Goal: Task Accomplishment & Management: Manage account settings

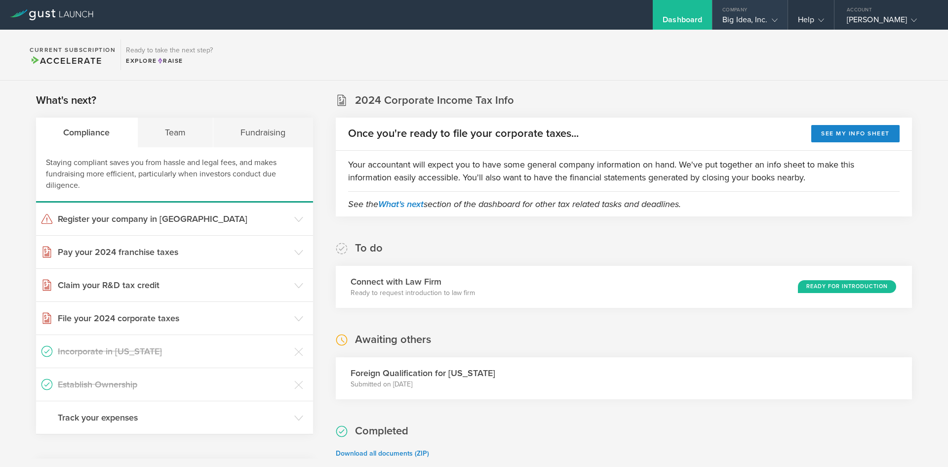
click at [770, 19] on gust-icon at bounding box center [773, 20] width 10 height 10
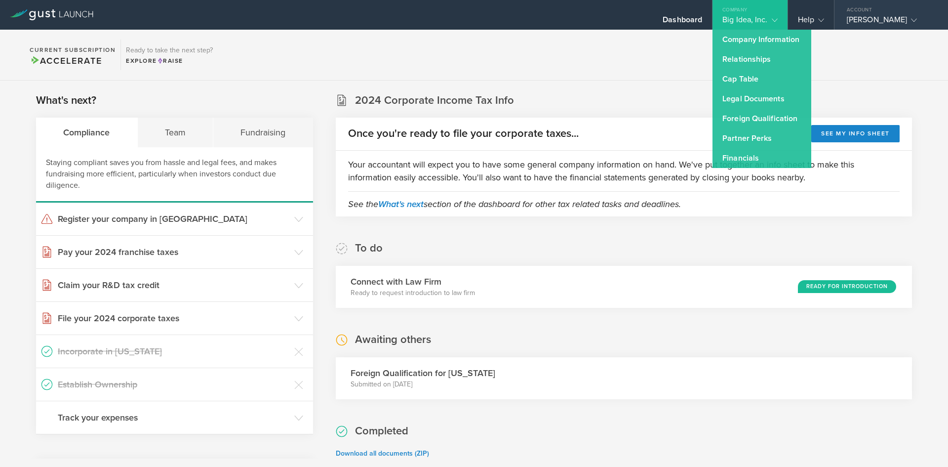
click at [875, 13] on div "Account" at bounding box center [892, 7] width 114 height 15
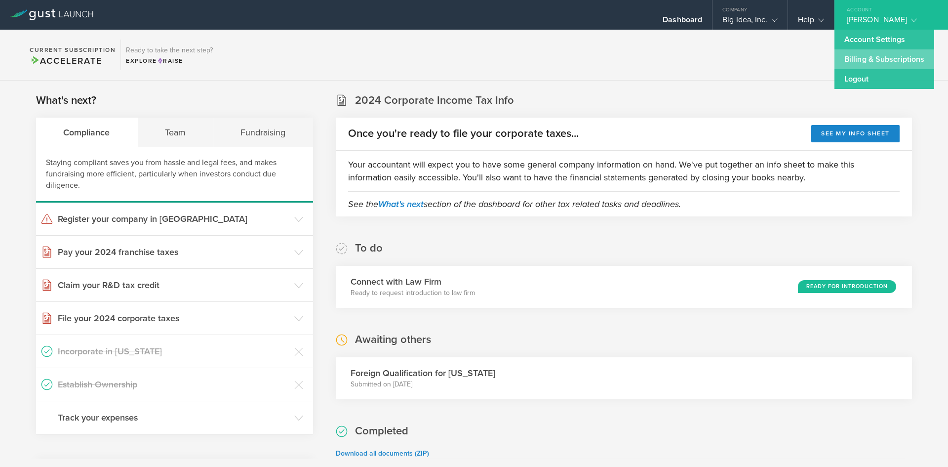
click at [873, 52] on link "Billing & Subscriptions" at bounding box center [885, 59] width 100 height 20
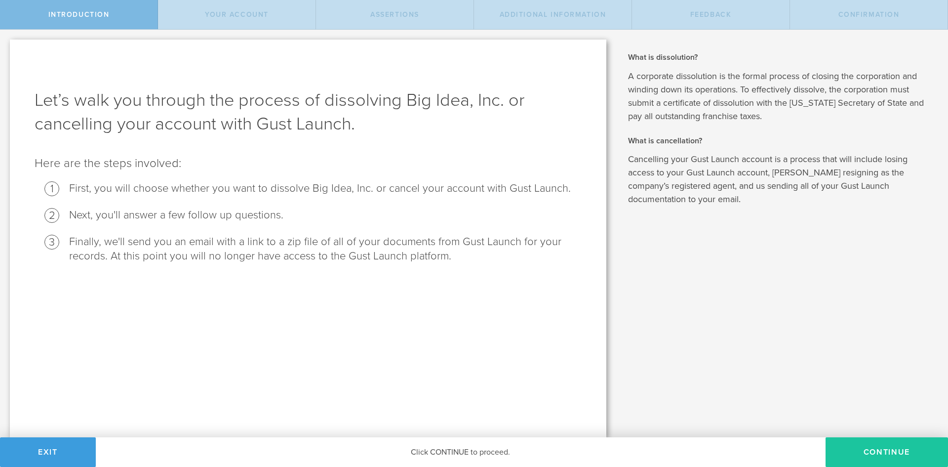
click at [853, 454] on button "Continue" at bounding box center [887, 452] width 122 height 30
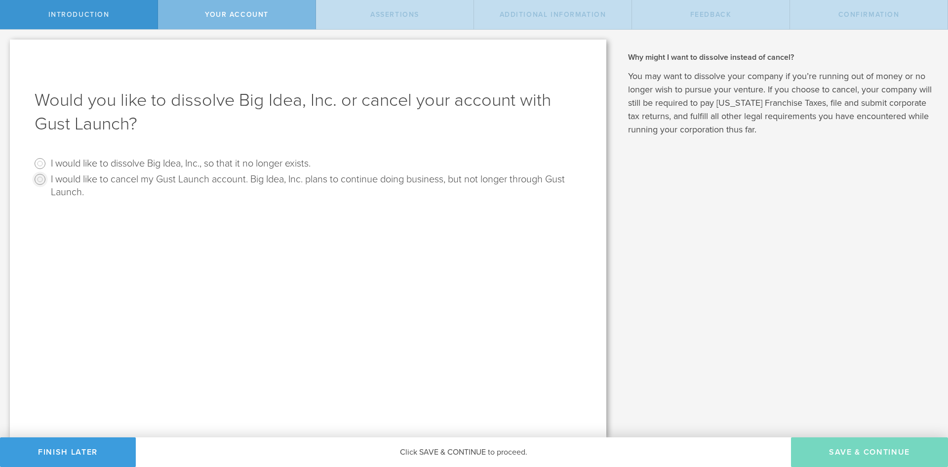
click at [39, 181] on input "I would like to cancel my Gust Launch account. Big Idea, Inc. plans to continue…" at bounding box center [40, 179] width 16 height 16
radio input "true"
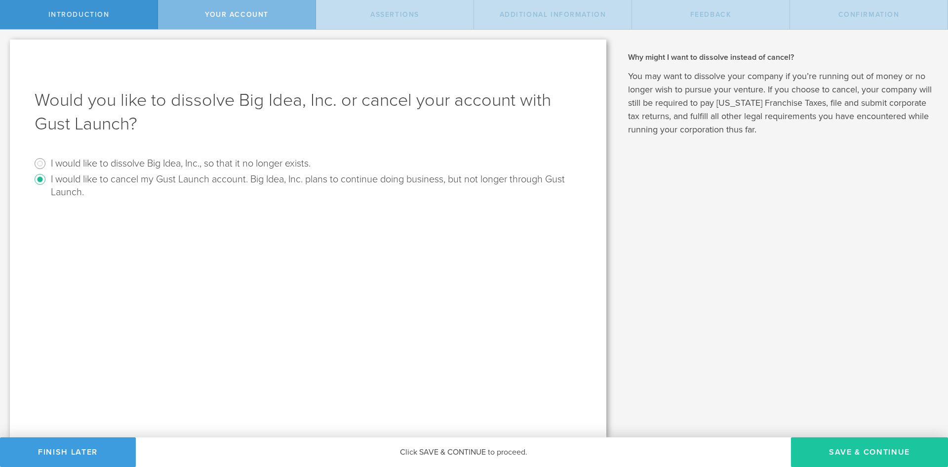
click at [836, 455] on button "Save & Continue" at bounding box center [869, 452] width 157 height 30
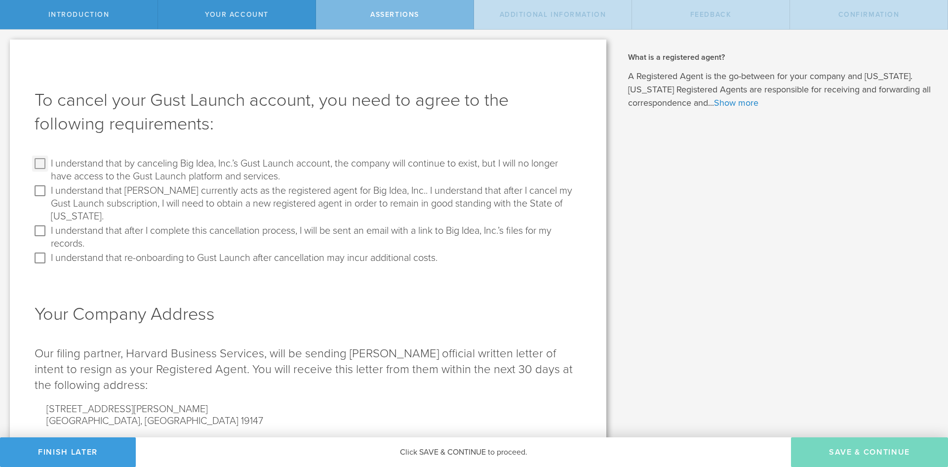
click at [39, 162] on input "I understand that by canceling Big Idea, Inc.’s Gust Launch account, the compan…" at bounding box center [40, 164] width 16 height 16
checkbox input "true"
click at [41, 199] on input "I understand that [PERSON_NAME] currently acts as the registered agent for Big …" at bounding box center [40, 191] width 16 height 16
drag, startPoint x: 210, startPoint y: 196, endPoint x: 443, endPoint y: 191, distance: 232.7
click at [443, 191] on label "I understand that [PERSON_NAME] currently acts as the registered agent for Big …" at bounding box center [315, 203] width 528 height 40
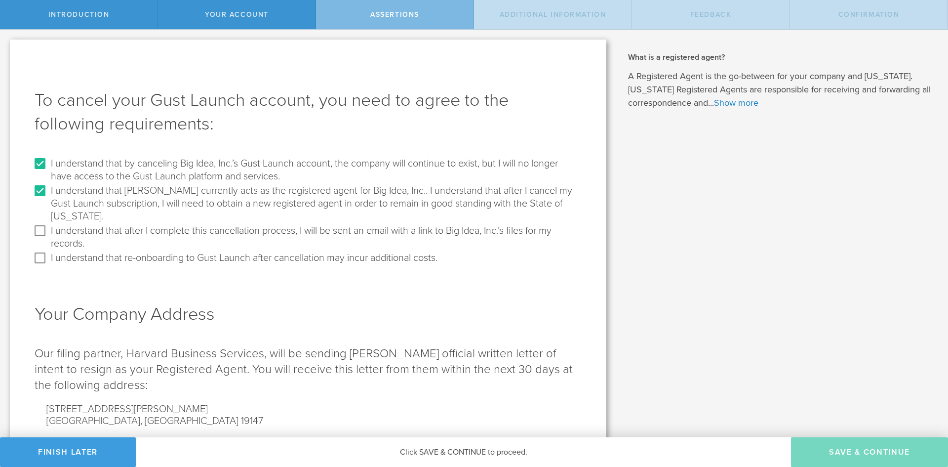
click at [48, 191] on input "I understand that [PERSON_NAME] currently acts as the registered agent for Big …" at bounding box center [40, 191] width 16 height 16
click at [37, 197] on input "I understand that [PERSON_NAME] currently acts as the registered agent for Big …" at bounding box center [40, 191] width 16 height 16
checkbox input "true"
click at [40, 231] on input "I understand that after I complete this cancellation process, I will be sent an…" at bounding box center [40, 231] width 16 height 16
drag, startPoint x: 167, startPoint y: 231, endPoint x: 315, endPoint y: 231, distance: 147.7
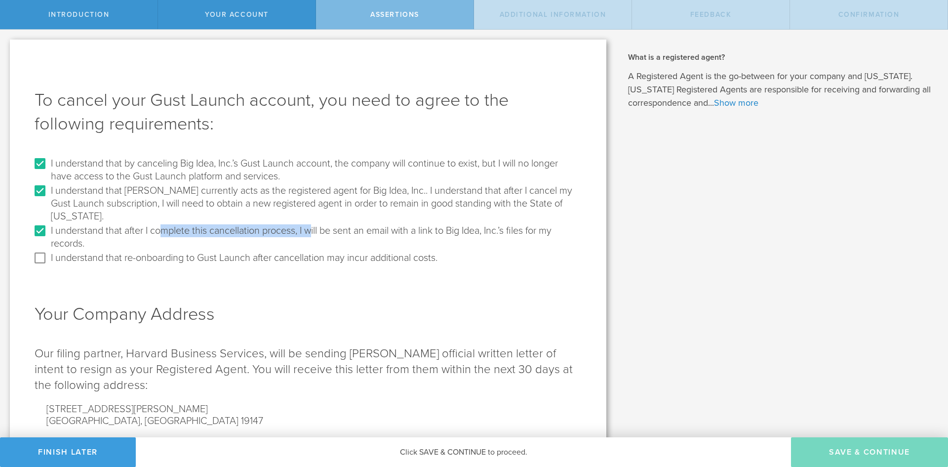
click at [315, 231] on label "I understand that after I complete this cancellation process, I will be sent an…" at bounding box center [315, 236] width 528 height 27
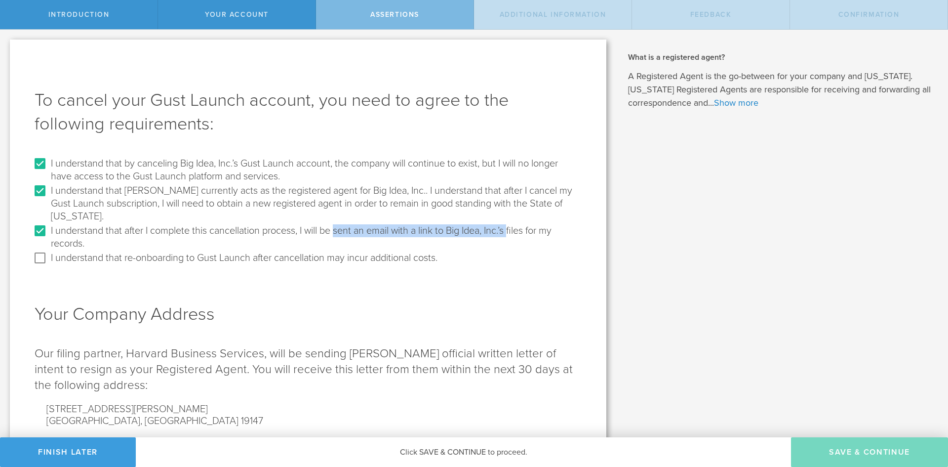
drag, startPoint x: 349, startPoint y: 230, endPoint x: 515, endPoint y: 232, distance: 165.5
click at [515, 232] on label "I understand that after I complete this cancellation process, I will be sent an…" at bounding box center [315, 236] width 528 height 27
click at [527, 231] on label "I understand that after I complete this cancellation process, I will be sent an…" at bounding box center [315, 236] width 528 height 27
click at [48, 231] on input "I understand that after I complete this cancellation process, I will be sent an…" at bounding box center [40, 231] width 16 height 16
click at [39, 232] on input "I understand that after I complete this cancellation process, I will be sent an…" at bounding box center [40, 231] width 16 height 16
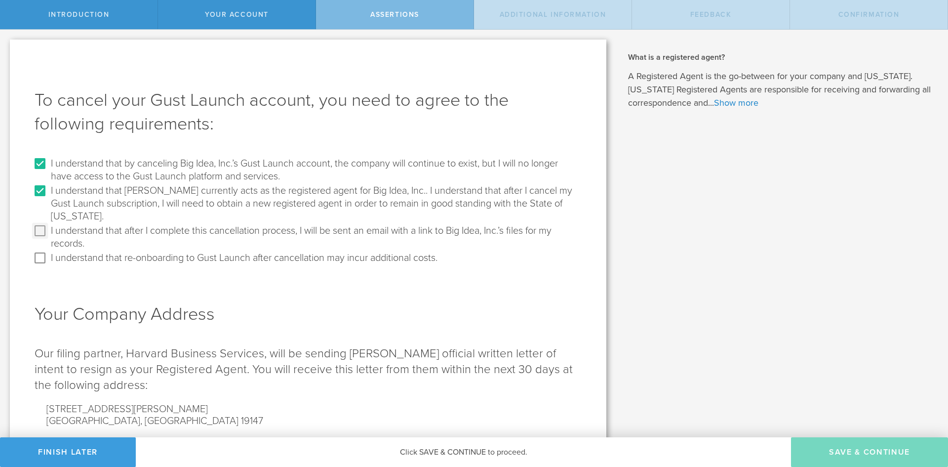
checkbox input "true"
click at [32, 262] on input "I understand that re-onboarding to Gust Launch after cancellation may incur add…" at bounding box center [40, 258] width 16 height 16
checkbox input "true"
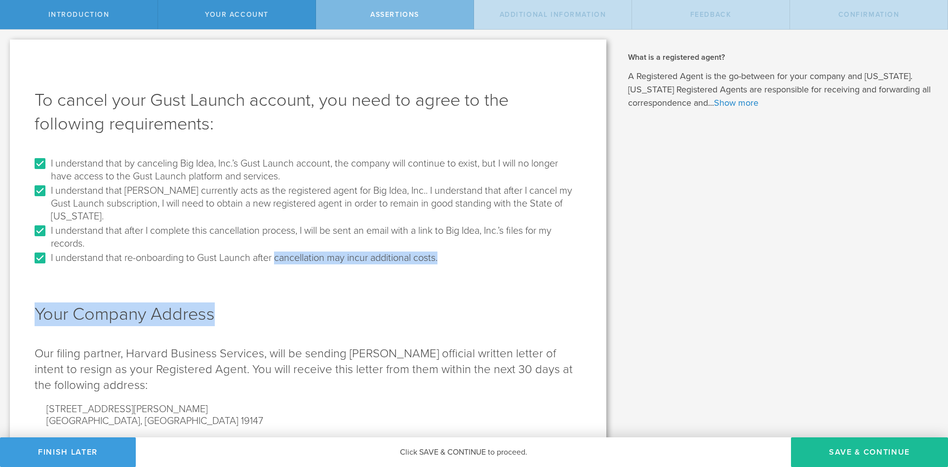
drag, startPoint x: 282, startPoint y: 262, endPoint x: 308, endPoint y: 268, distance: 27.4
click at [307, 268] on form "I understand that by canceling Big Idea, Inc.’s Gust Launch account, the compan…" at bounding box center [308, 318] width 547 height 325
click at [364, 293] on div "Your Company Address Our filing partner, Harvard Business Services, will be sen…" at bounding box center [308, 373] width 547 height 214
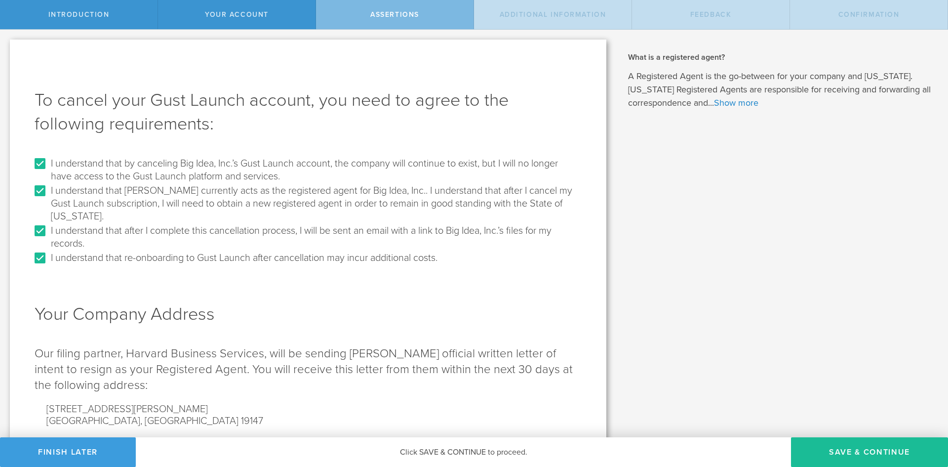
scroll to position [80, 0]
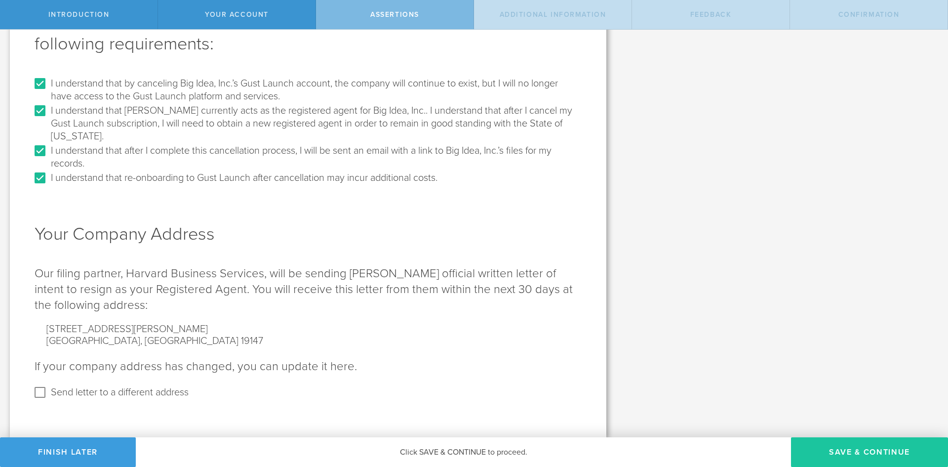
click at [835, 442] on button "Save & Continue" at bounding box center [869, 452] width 157 height 30
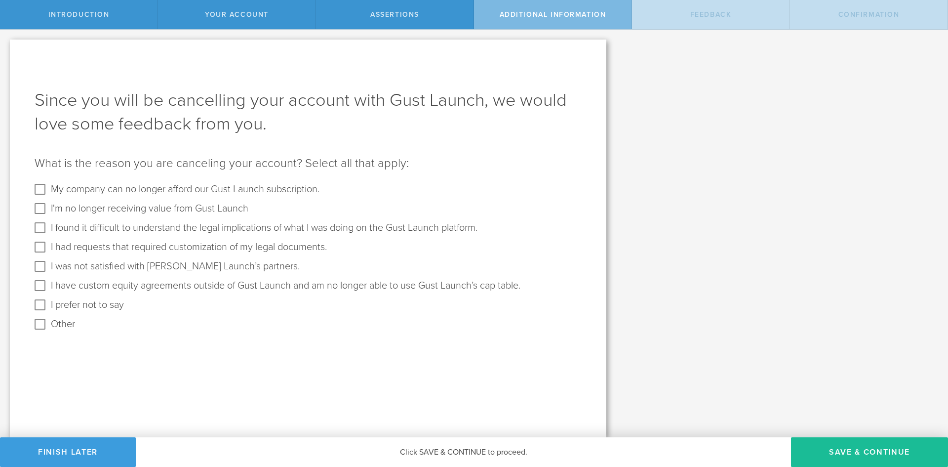
click at [164, 191] on label "My company can no longer afford our Gust Launch subscription." at bounding box center [185, 190] width 269 height 19
click at [48, 191] on input "My company can no longer afford our Gust Launch subscription." at bounding box center [40, 189] width 16 height 16
checkbox input "true"
click at [830, 451] on button "Save & Continue" at bounding box center [869, 452] width 157 height 30
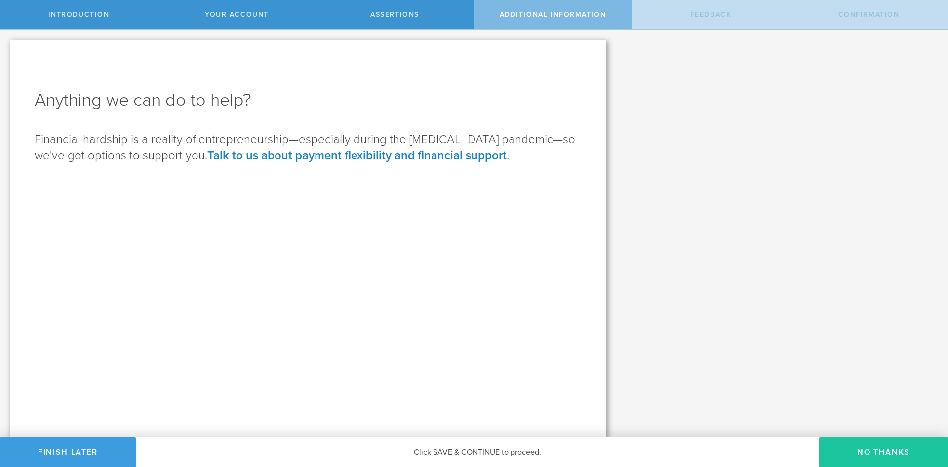
click at [859, 456] on button "No Thanks" at bounding box center [883, 452] width 129 height 30
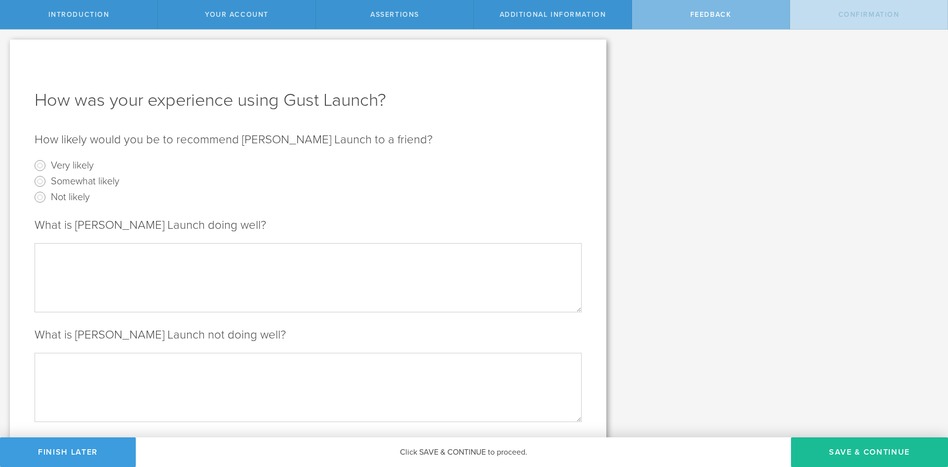
click at [62, 183] on label "Somewhat likely" at bounding box center [85, 180] width 69 height 14
click at [48, 183] on input "Somewhat likely" at bounding box center [40, 181] width 16 height 16
radio input "true"
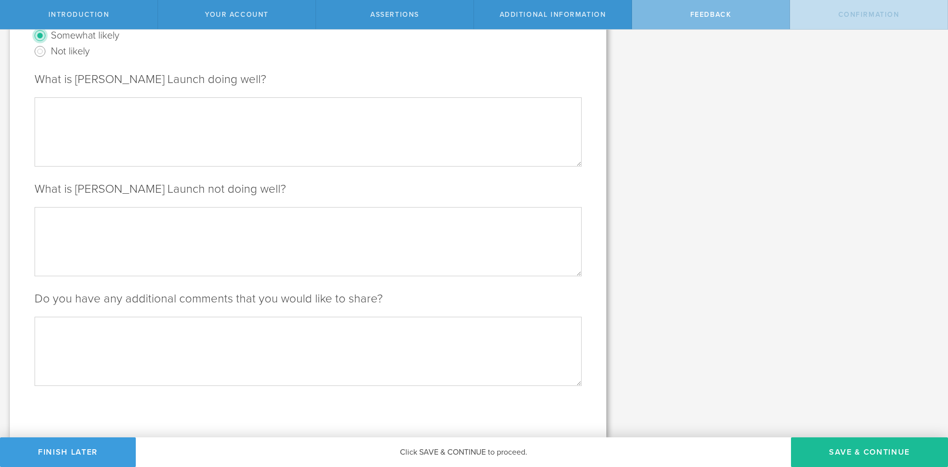
scroll to position [146, 0]
drag, startPoint x: 824, startPoint y: 435, endPoint x: 828, endPoint y: 455, distance: 20.5
click at [825, 30] on div "Introduction Your Account Assertions Additional Information Feedback Confirmati…" at bounding box center [474, 15] width 948 height 30
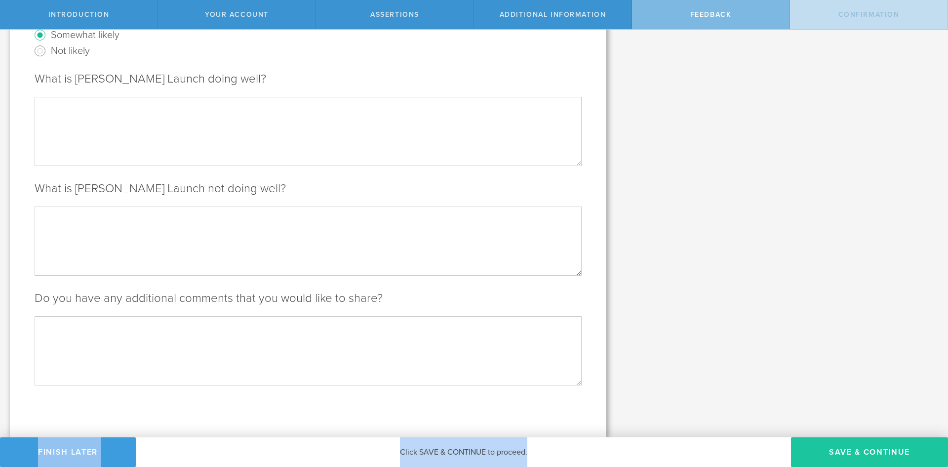
click at [828, 455] on button "Save & Continue" at bounding box center [869, 452] width 157 height 30
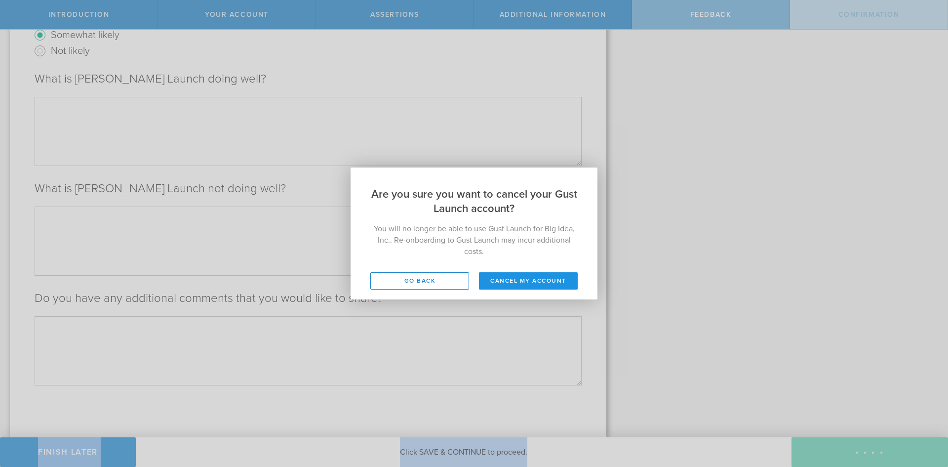
click at [534, 281] on button "Cancel my account" at bounding box center [528, 280] width 99 height 17
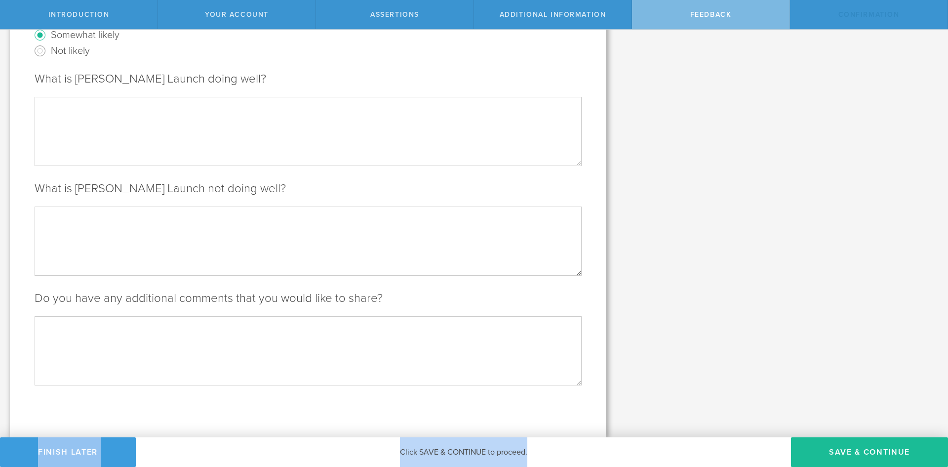
scroll to position [0, 0]
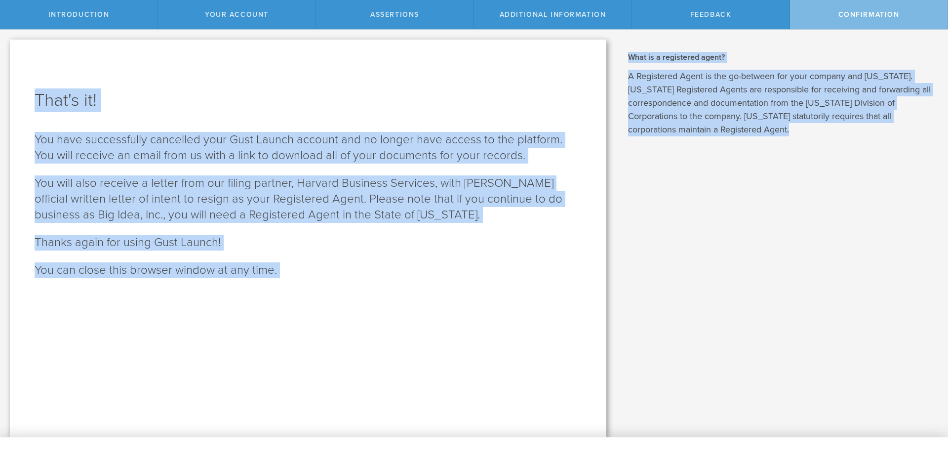
click at [631, 307] on div "What is dissolution? A corporate dissolution is the formal process of closing t…" at bounding box center [782, 233] width 332 height 407
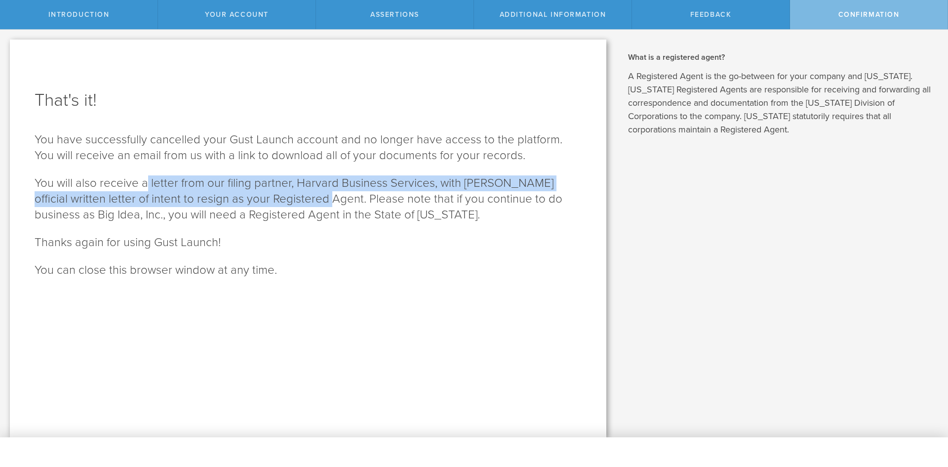
drag, startPoint x: 145, startPoint y: 182, endPoint x: 321, endPoint y: 213, distance: 179.0
click at [292, 194] on p "You will also receive a letter from our filing partner, Harvard Business Servic…" at bounding box center [308, 198] width 547 height 47
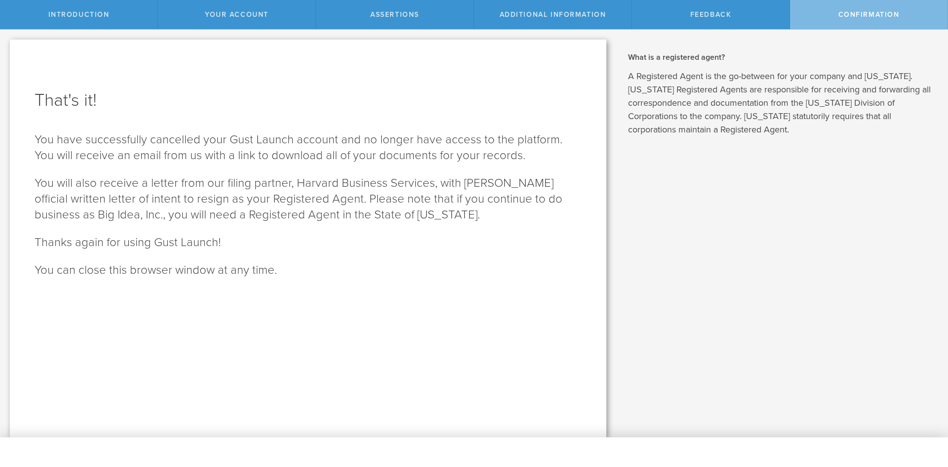
click at [324, 215] on p "You will also receive a letter from our filing partner, Harvard Business Servic…" at bounding box center [308, 198] width 547 height 47
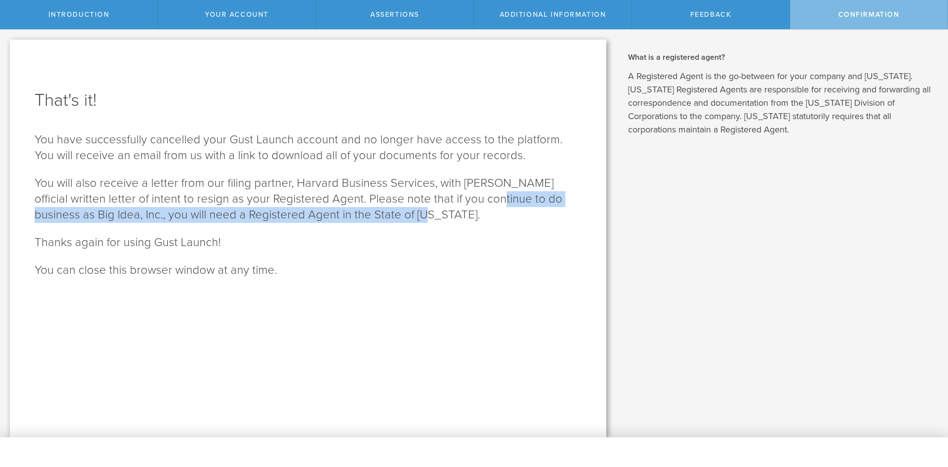
drag, startPoint x: 458, startPoint y: 196, endPoint x: 547, endPoint y: 211, distance: 89.7
click at [547, 211] on p "You will also receive a letter from our filing partner, Harvard Business Servic…" at bounding box center [308, 198] width 547 height 47
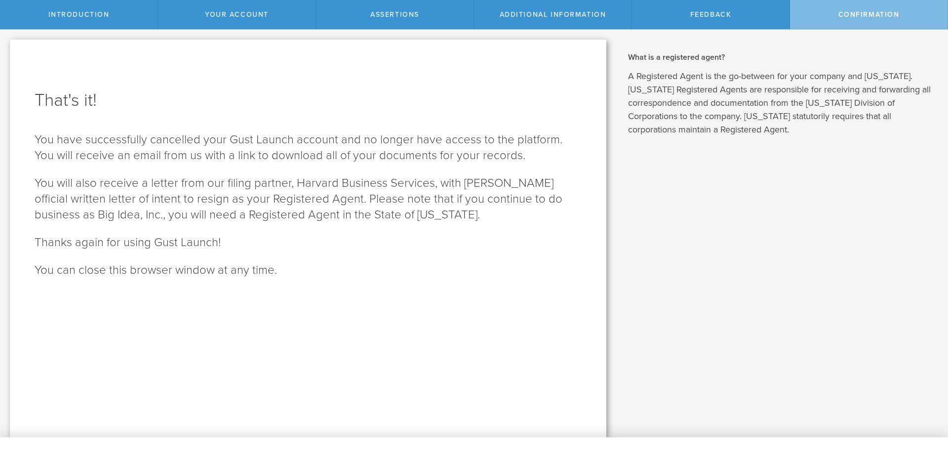
click at [442, 231] on div "That's it! You have successfully cancelled your Gust Launch account and no long…" at bounding box center [308, 239] width 597 height 398
drag, startPoint x: 141, startPoint y: 218, endPoint x: 250, endPoint y: 216, distance: 109.2
click at [250, 216] on p "You will also receive a letter from our filing partner, Harvard Business Servic…" at bounding box center [308, 198] width 547 height 47
drag, startPoint x: 278, startPoint y: 212, endPoint x: 349, endPoint y: 216, distance: 71.3
click at [349, 216] on p "You will also receive a letter from our filing partner, Harvard Business Servic…" at bounding box center [308, 198] width 547 height 47
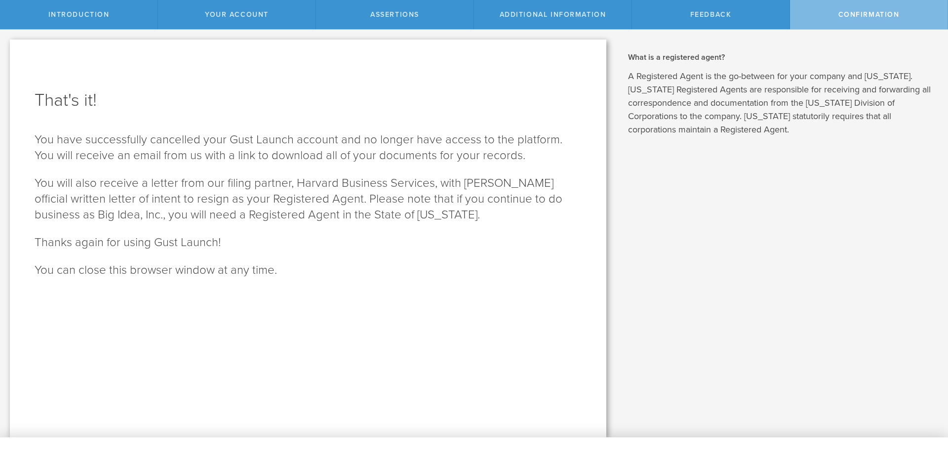
click at [355, 216] on p "You will also receive a letter from our filing partner, Harvard Business Servic…" at bounding box center [308, 198] width 547 height 47
drag, startPoint x: 184, startPoint y: 214, endPoint x: 213, endPoint y: 208, distance: 29.7
click at [213, 208] on p "You will also receive a letter from our filing partner, Harvard Business Servic…" at bounding box center [308, 198] width 547 height 47
drag, startPoint x: 253, startPoint y: 213, endPoint x: 340, endPoint y: 215, distance: 86.9
click at [340, 215] on p "You will also receive a letter from our filing partner, Harvard Business Servic…" at bounding box center [308, 198] width 547 height 47
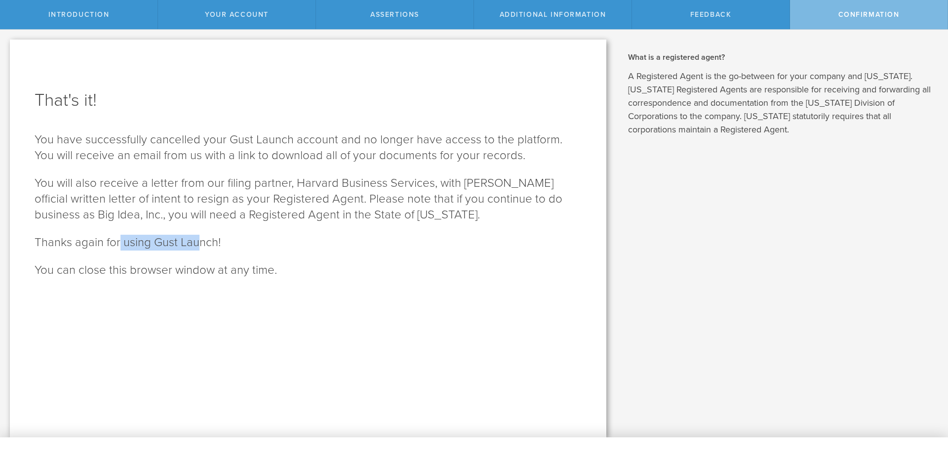
drag, startPoint x: 187, startPoint y: 235, endPoint x: 222, endPoint y: 255, distance: 40.7
click at [205, 241] on div "That's it! You have successfully cancelled your Gust Launch account and no long…" at bounding box center [308, 239] width 597 height 398
drag, startPoint x: 242, startPoint y: 271, endPoint x: 352, endPoint y: 277, distance: 110.3
click at [350, 276] on p "You can close this browser window at any time." at bounding box center [308, 270] width 547 height 16
